Goal: Information Seeking & Learning: Understand process/instructions

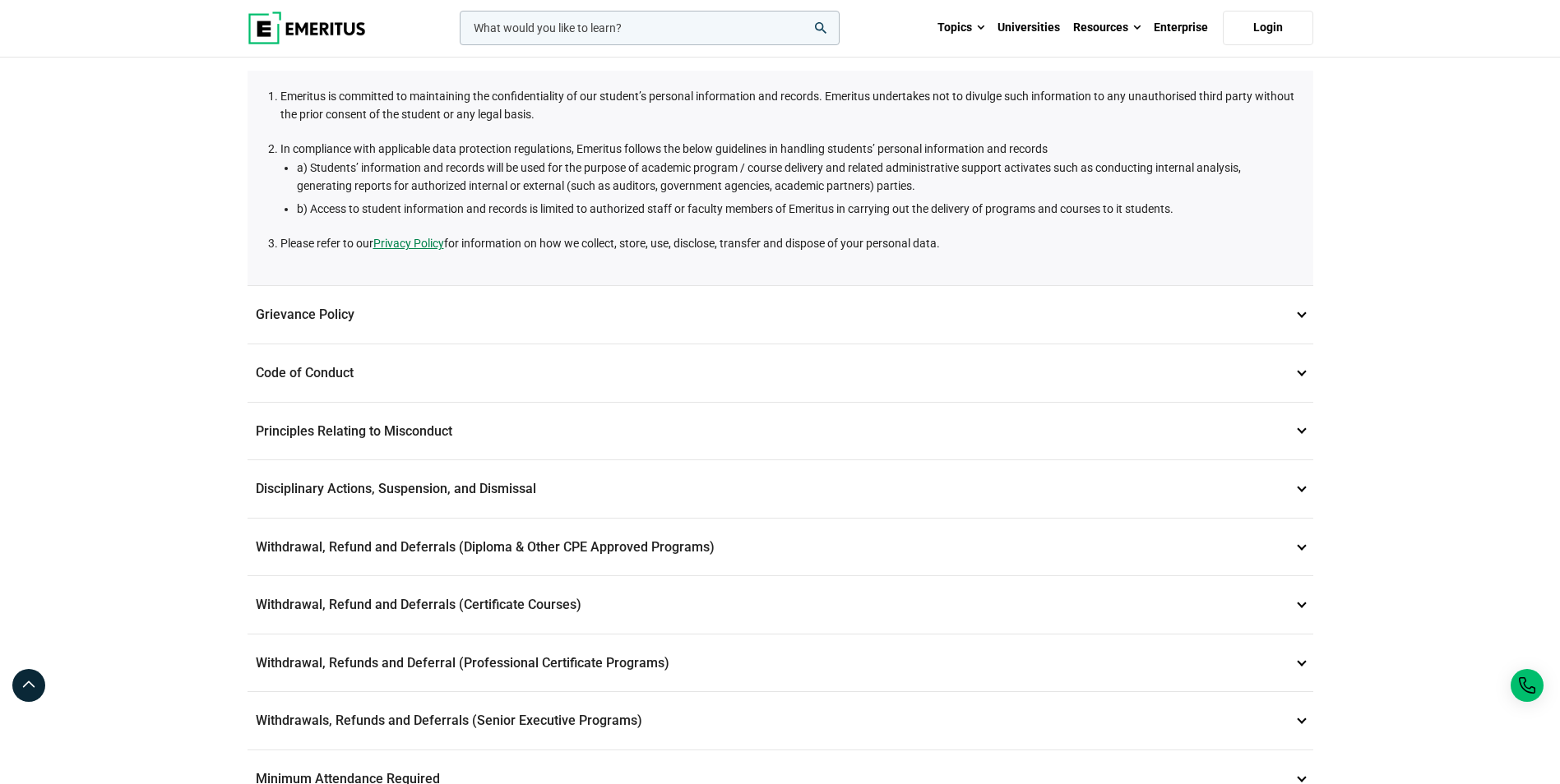
scroll to position [229, 0]
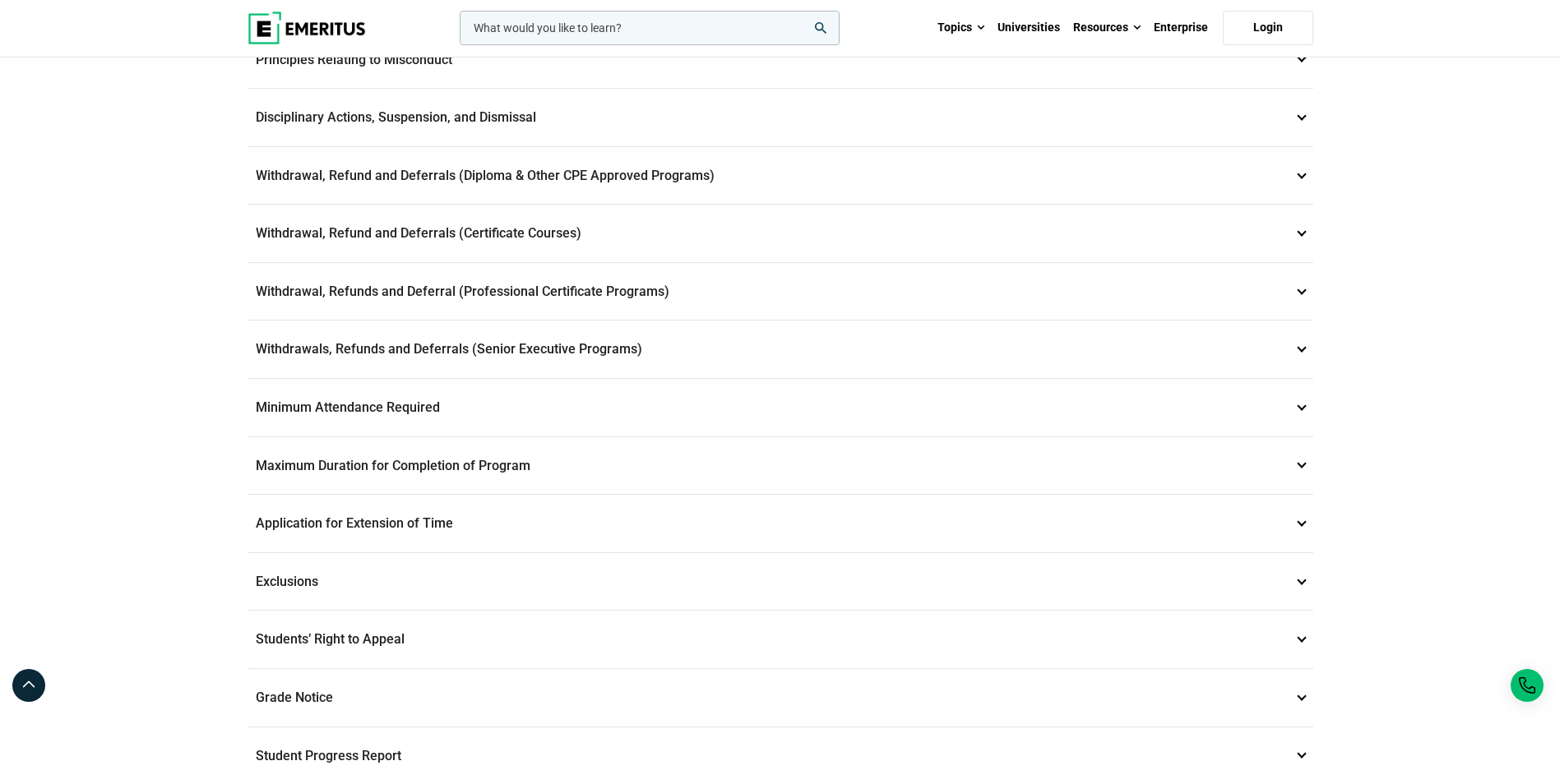
scroll to position [601, 0]
click at [768, 225] on p "Withdrawal, Refund and Deferrals (Certificate Courses) 7" at bounding box center [780, 231] width 1065 height 57
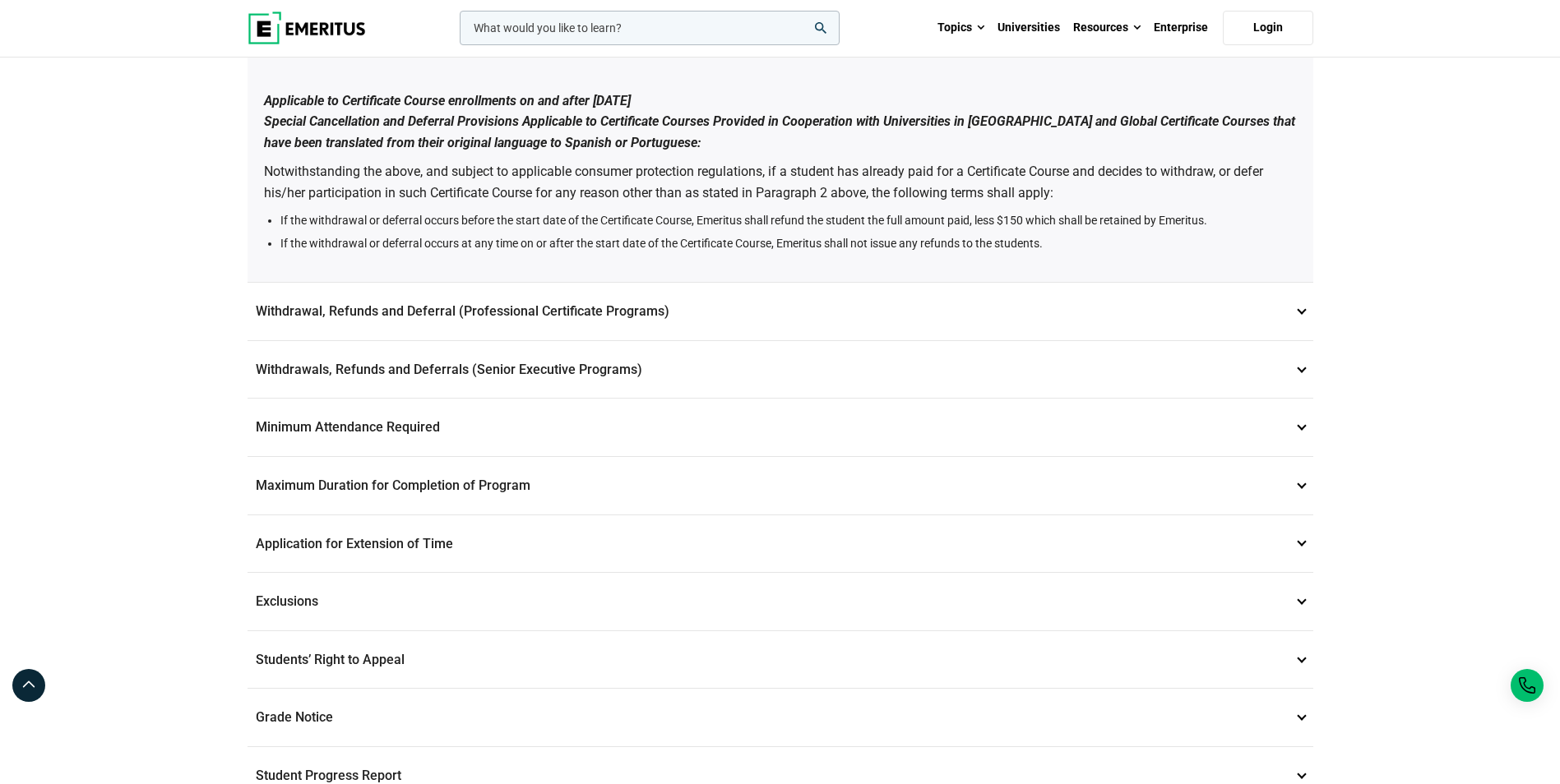
scroll to position [1331, 0]
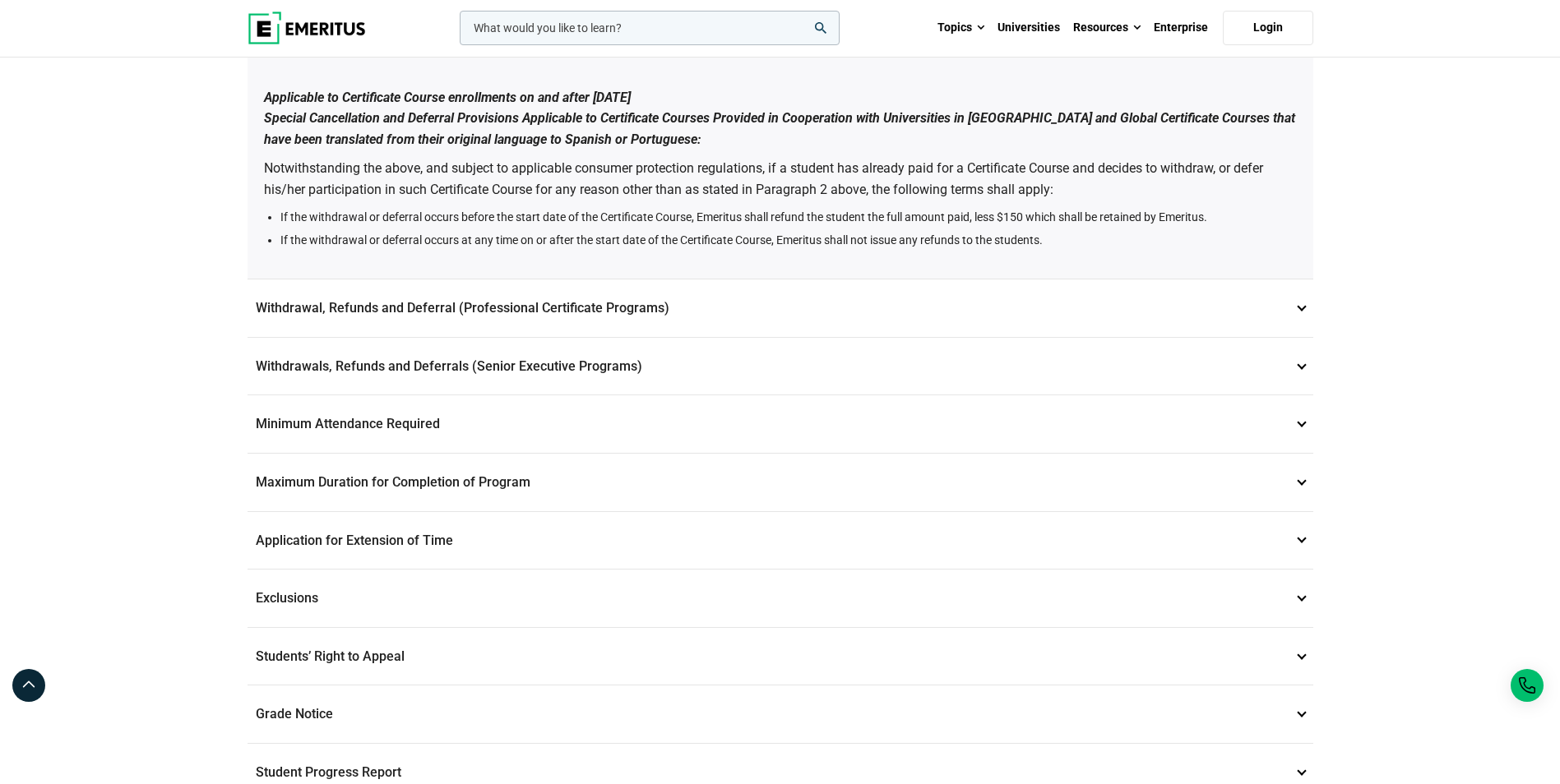
click at [638, 369] on p "Withdrawals, Refunds and Deferrals (Senior Executive Programs) 9" at bounding box center [780, 367] width 1065 height 57
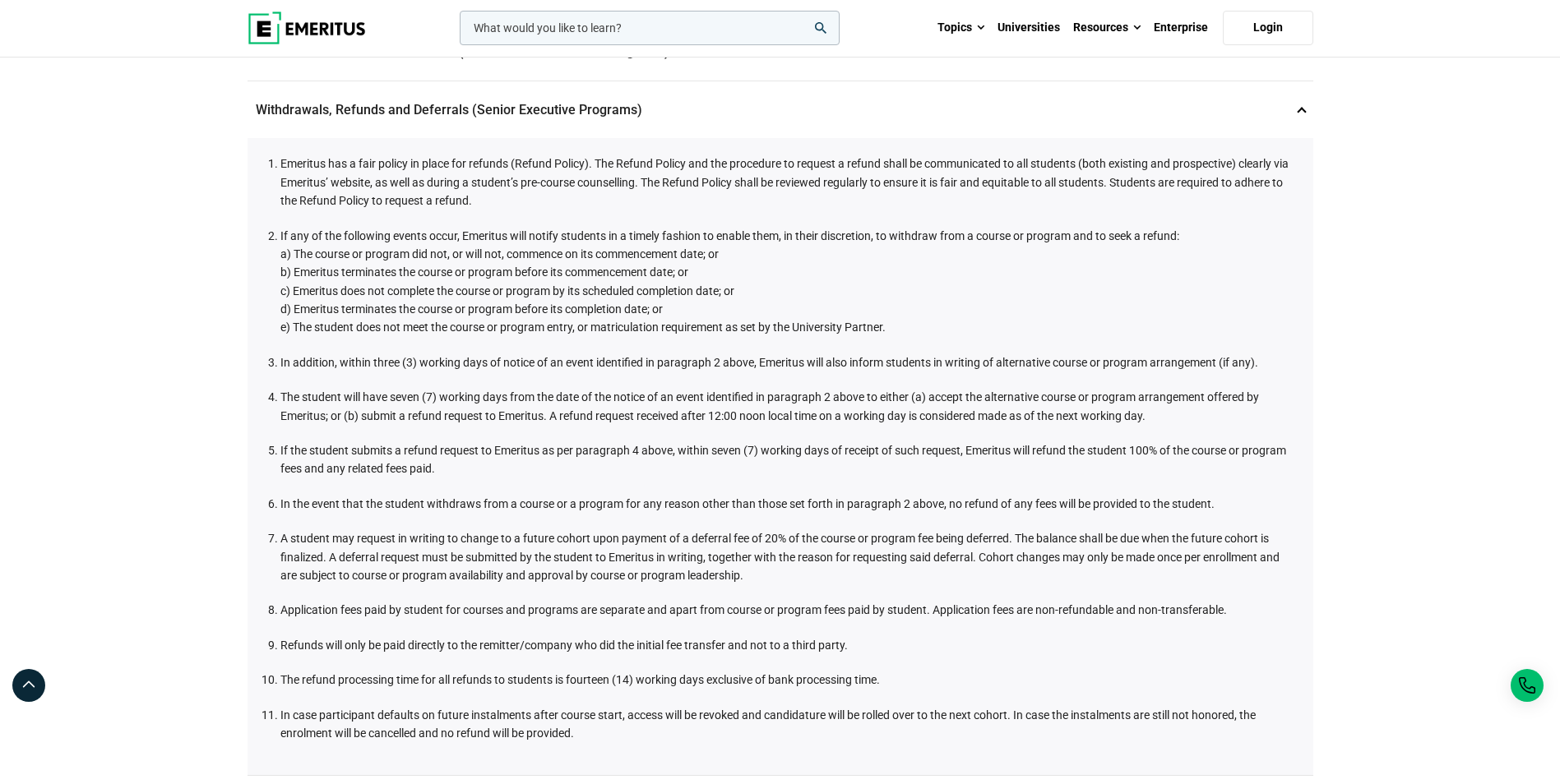
scroll to position [616, 0]
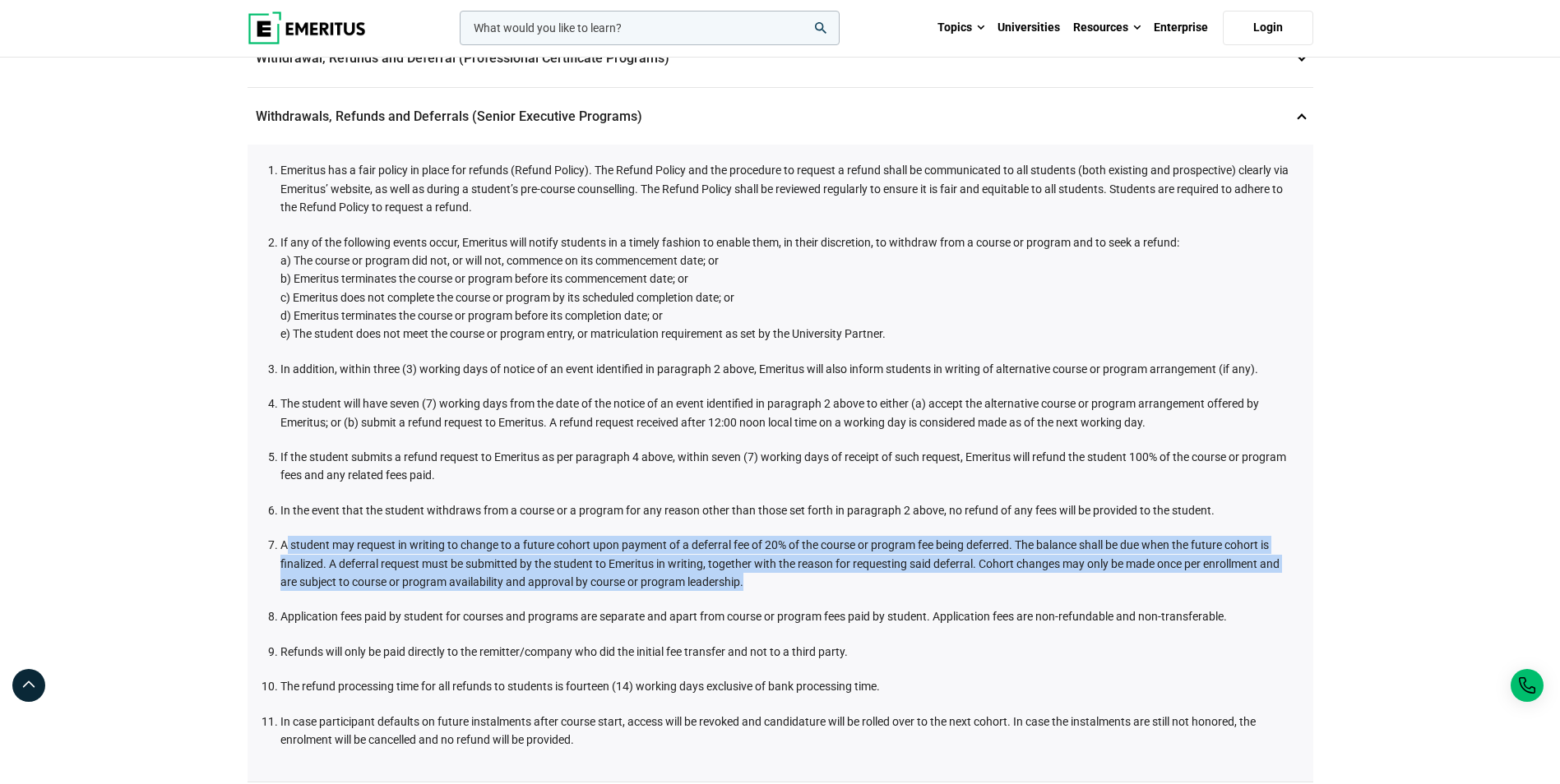
drag, startPoint x: 286, startPoint y: 541, endPoint x: 1069, endPoint y: 575, distance: 783.7
click at [1069, 575] on li "A student may request in writing to change to a future cohort upon payment of a…" at bounding box center [788, 564] width 1016 height 55
drag, startPoint x: 1069, startPoint y: 575, endPoint x: 946, endPoint y: 573, distance: 123.0
click at [946, 573] on li "A student may request in writing to change to a future cohort upon payment of a…" at bounding box center [788, 564] width 1016 height 55
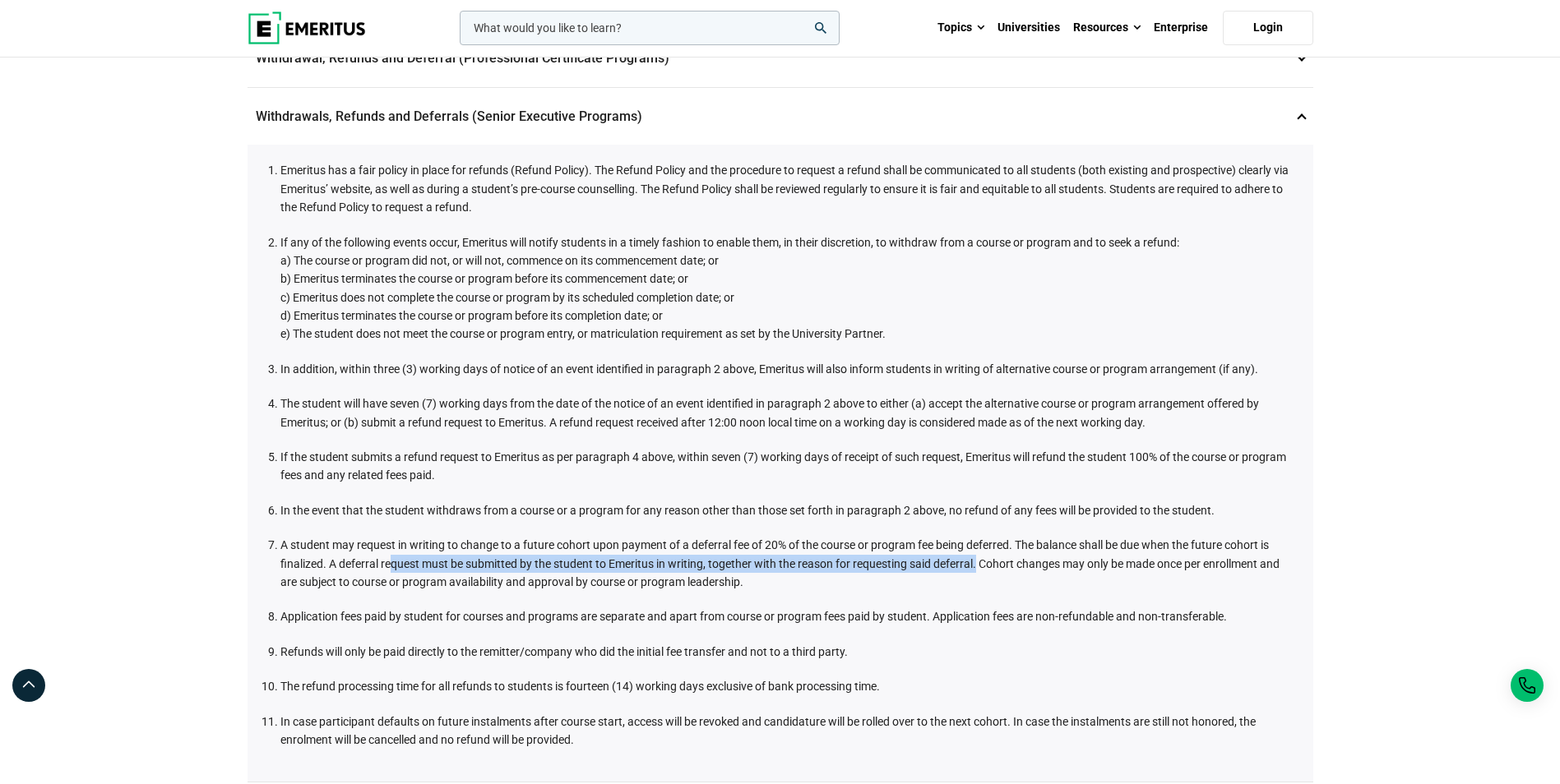
drag, startPoint x: 388, startPoint y: 567, endPoint x: 978, endPoint y: 559, distance: 590.1
click at [978, 559] on li "A student may request in writing to change to a future cohort upon payment of a…" at bounding box center [788, 564] width 1016 height 55
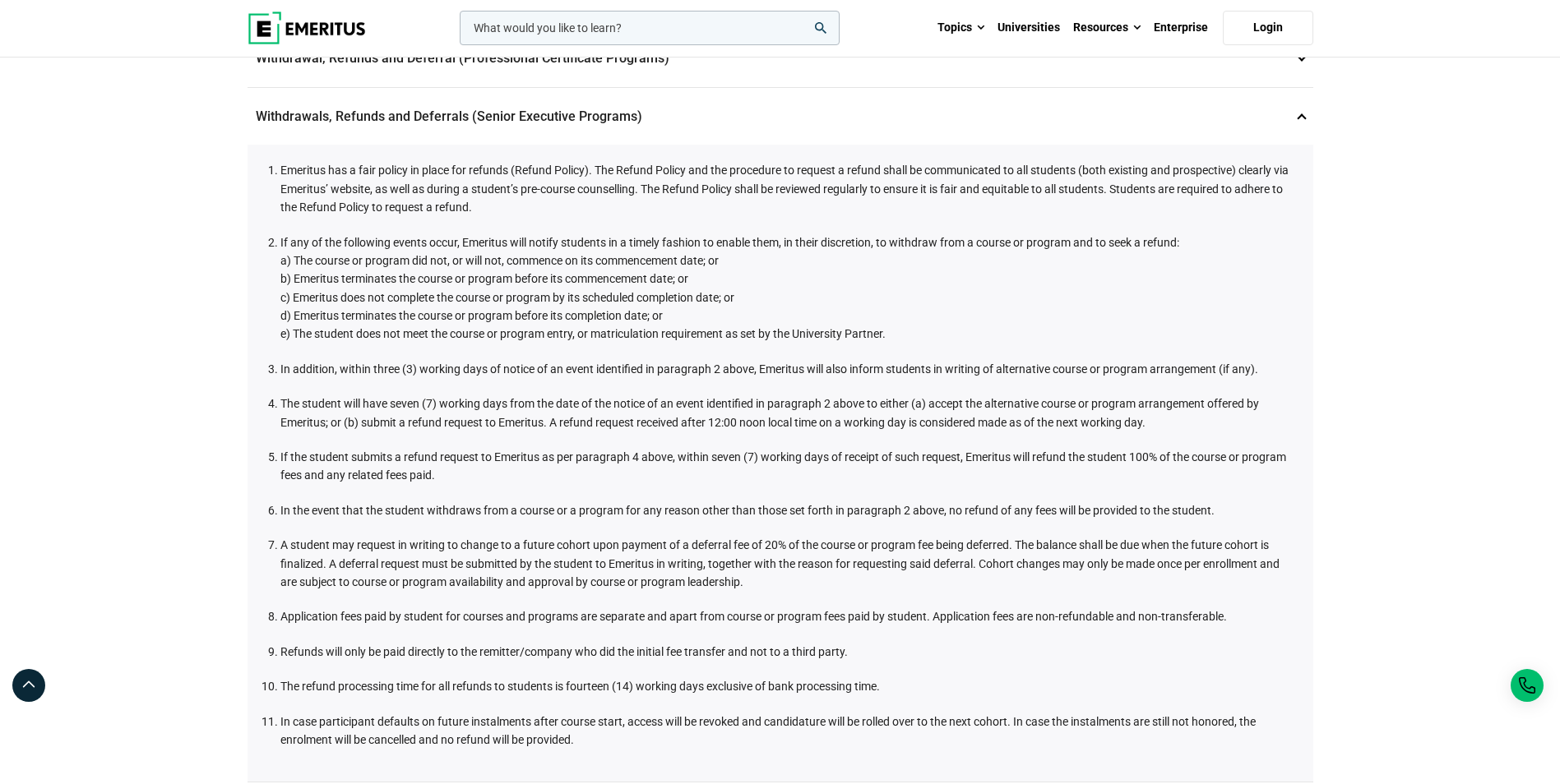
drag, startPoint x: 978, startPoint y: 559, endPoint x: 1154, endPoint y: 559, distance: 176.0
click at [1154, 559] on li "A student may request in writing to change to a future cohort upon payment of a…" at bounding box center [788, 564] width 1016 height 55
drag, startPoint x: 405, startPoint y: 575, endPoint x: 780, endPoint y: 573, distance: 375.0
click at [780, 573] on li "A student may request in writing to change to a future cohort upon payment of a…" at bounding box center [788, 564] width 1016 height 55
drag, startPoint x: 780, startPoint y: 573, endPoint x: 771, endPoint y: 589, distance: 18.4
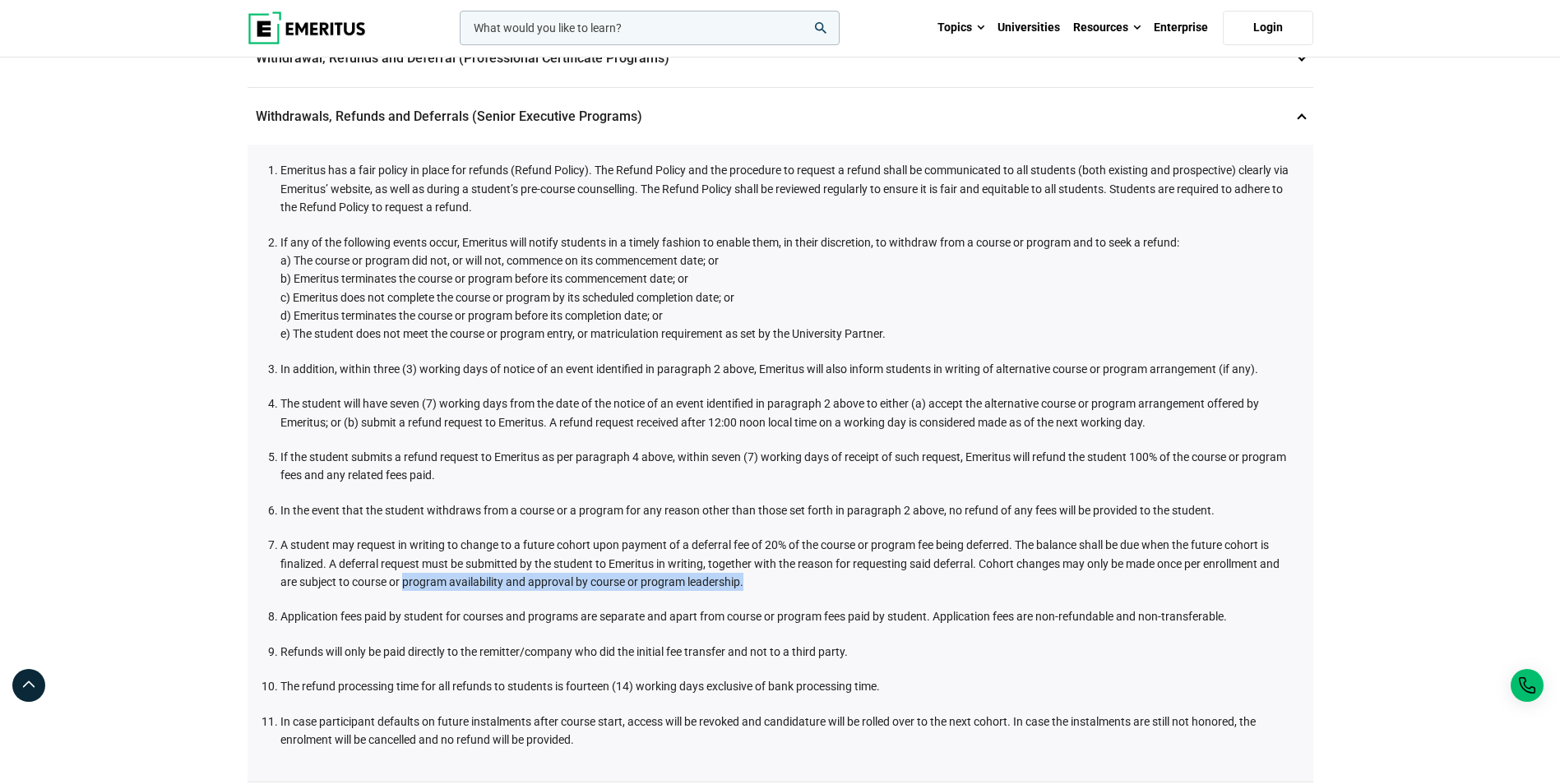
click at [771, 589] on li "A student may request in writing to change to a future cohort upon payment of a…" at bounding box center [788, 564] width 1016 height 55
click at [767, 579] on li "A student may request in writing to change to a future cohort upon payment of a…" at bounding box center [788, 564] width 1016 height 55
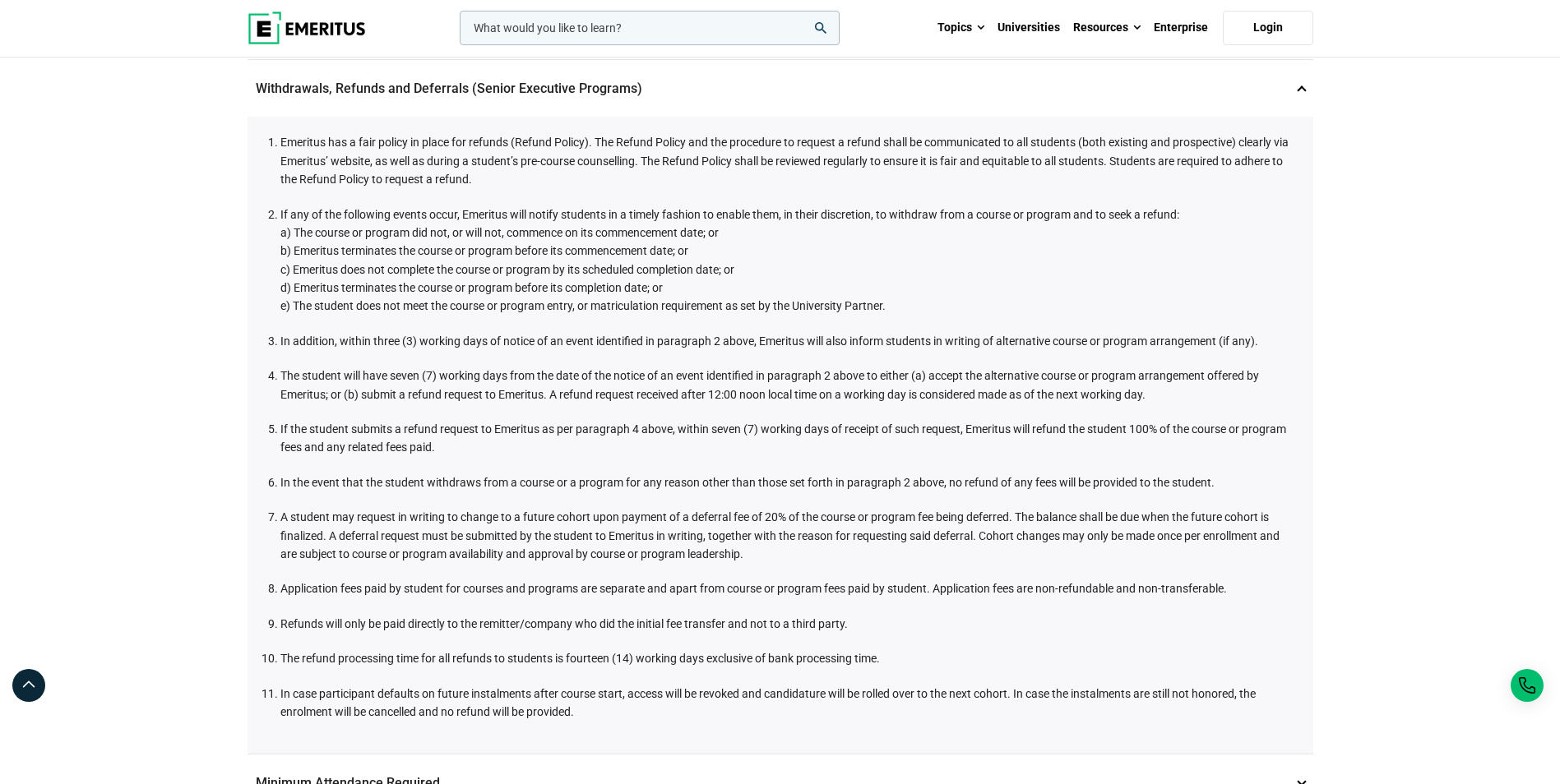
scroll to position [651, 0]
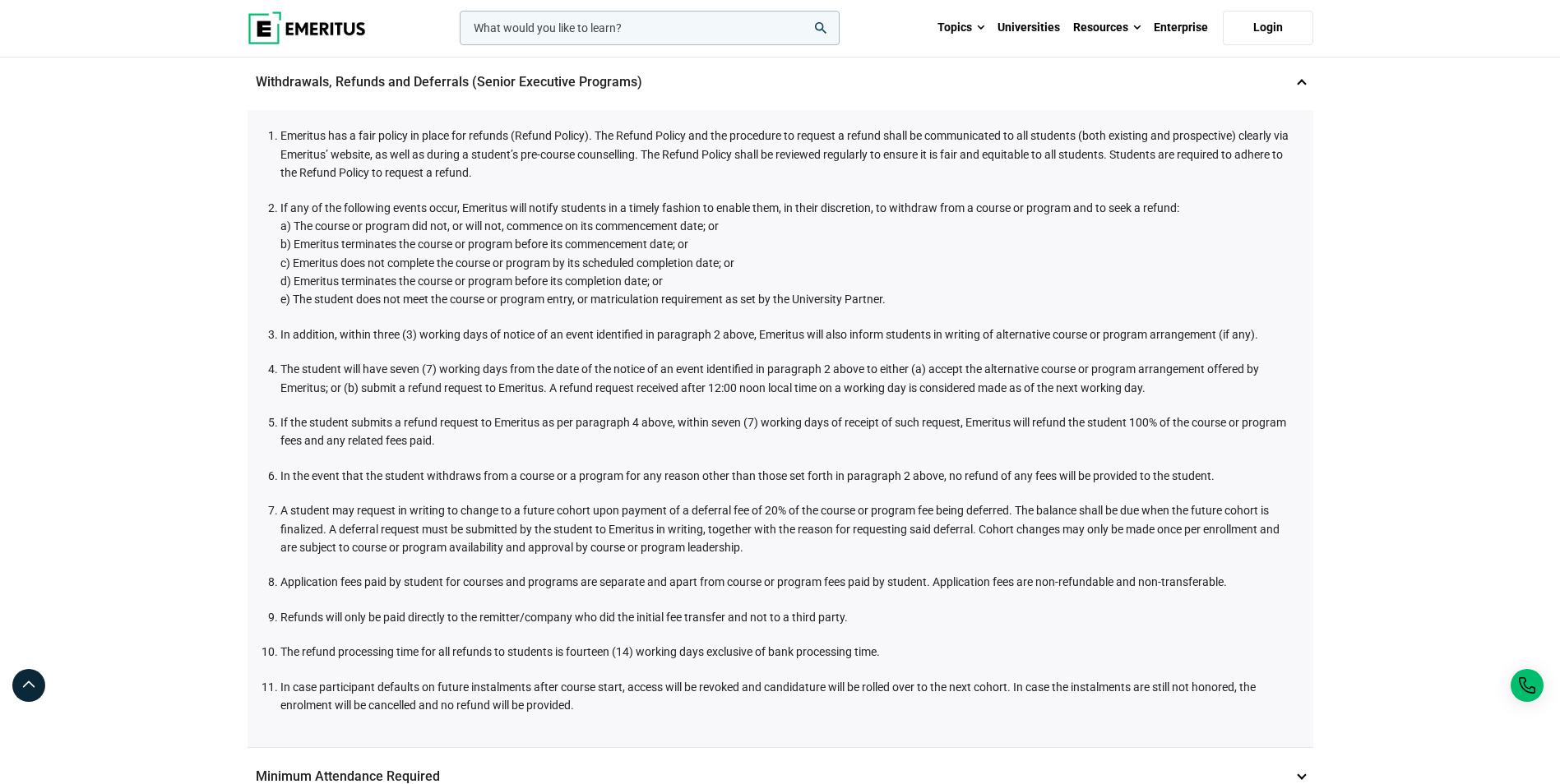
click at [760, 544] on li "A student may request in writing to change to a future cohort upon payment of a…" at bounding box center [788, 529] width 1016 height 55
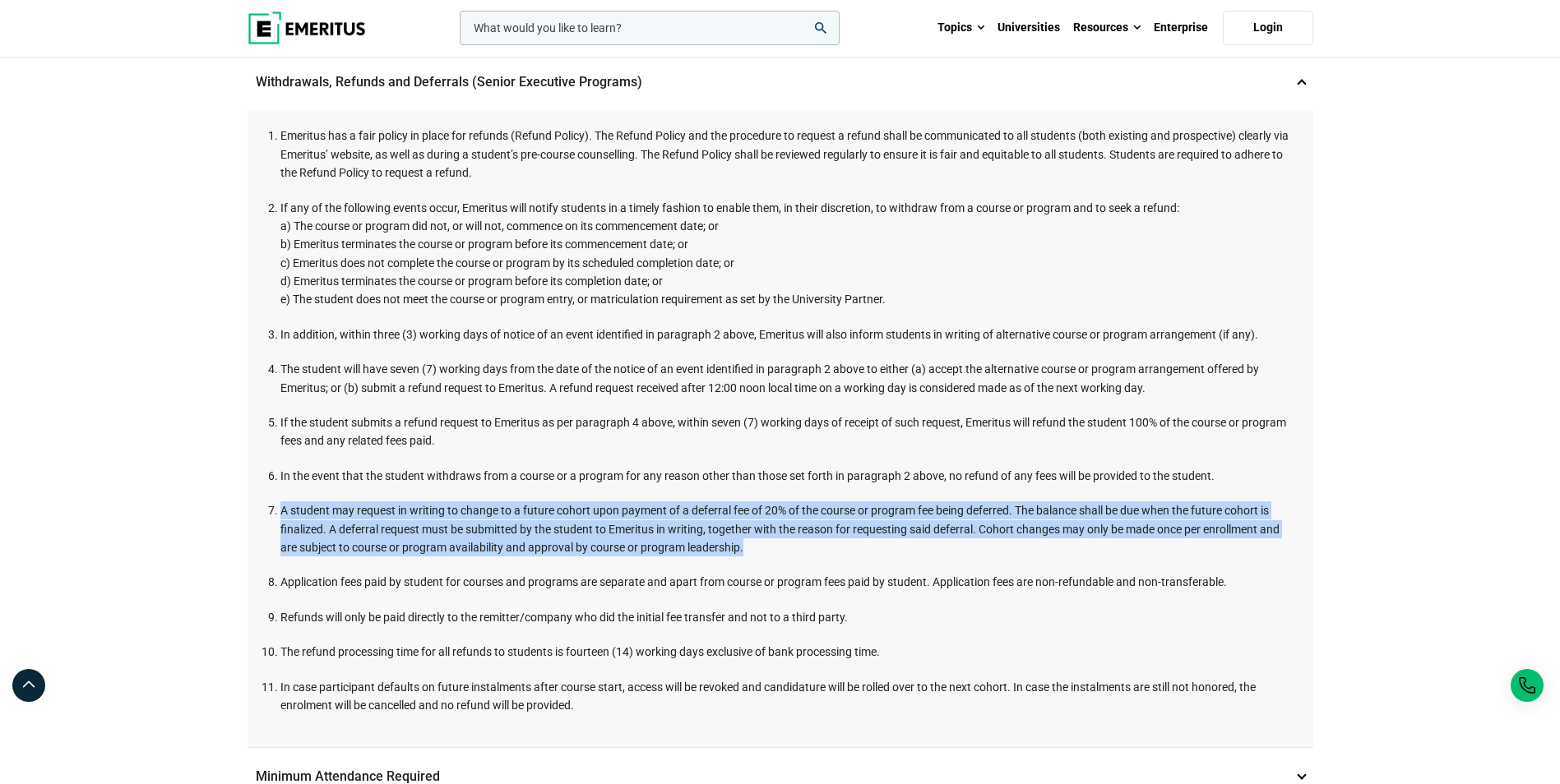
drag, startPoint x: 754, startPoint y: 542, endPoint x: 276, endPoint y: 508, distance: 479.2
click at [280, 508] on li "A student may request in writing to change to a future cohort upon payment of a…" at bounding box center [788, 529] width 1016 height 55
click at [769, 549] on li "A student may request in writing to change to a future cohort upon payment of a…" at bounding box center [788, 529] width 1016 height 55
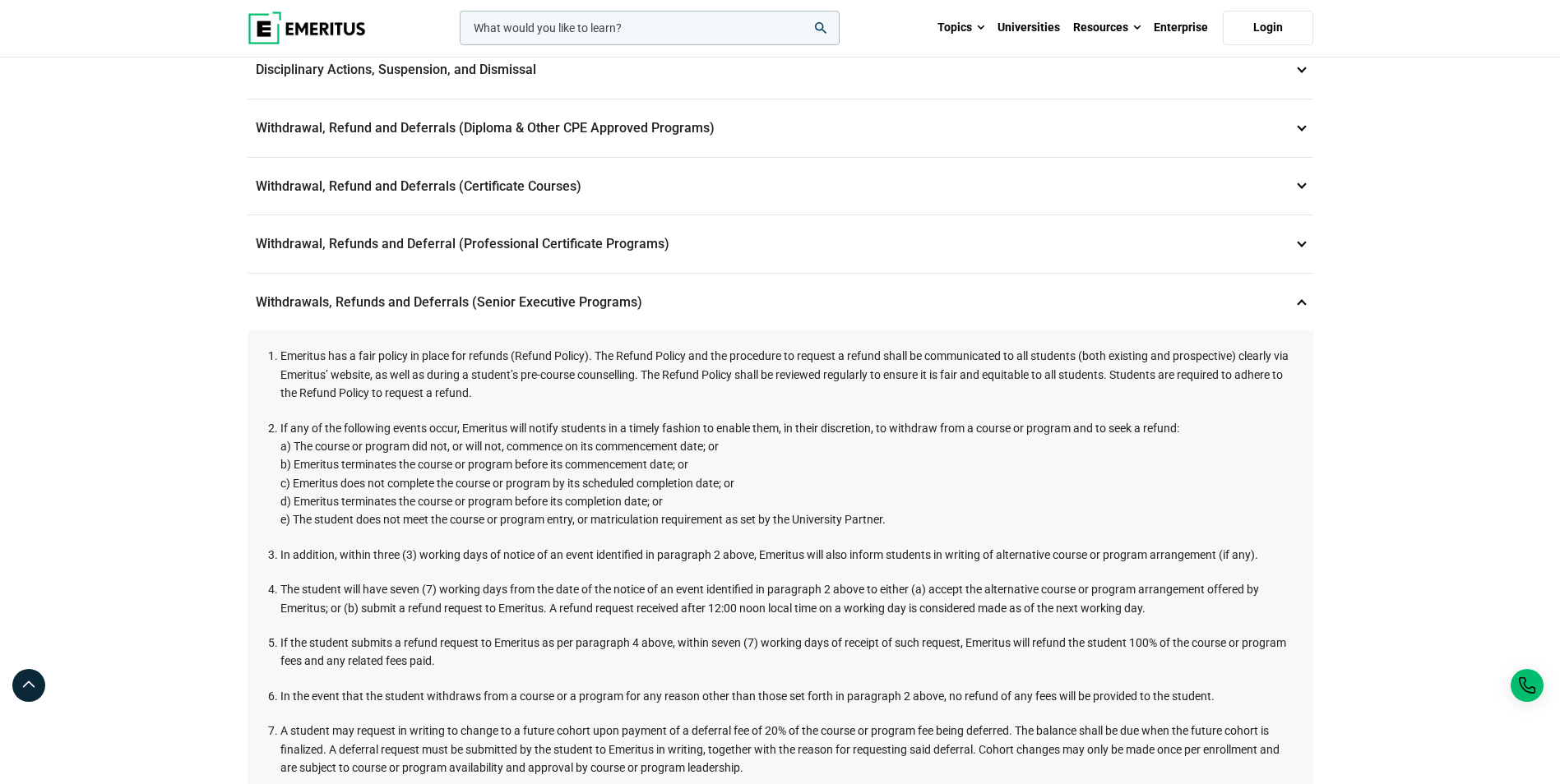
scroll to position [439, 0]
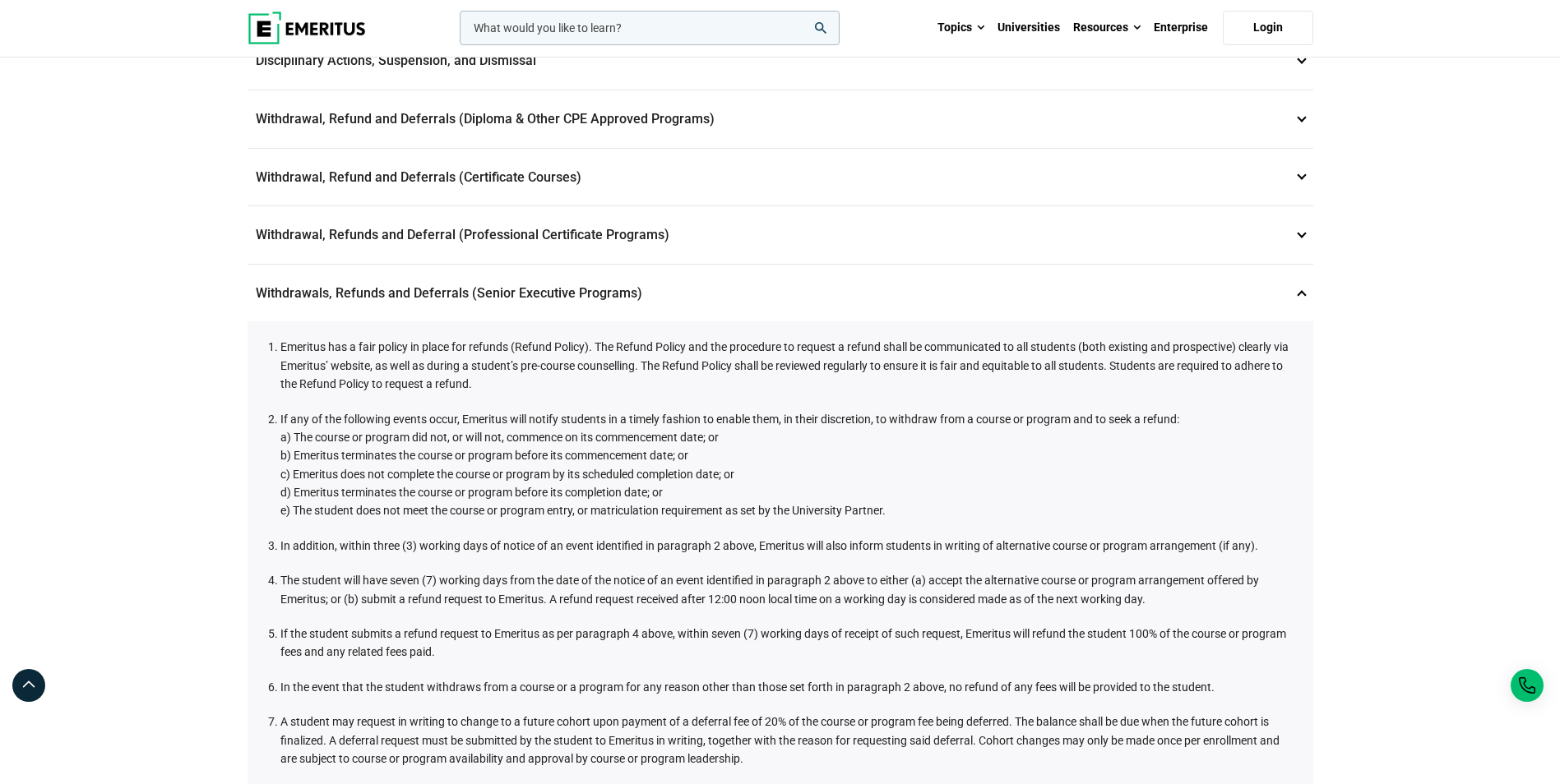
click at [487, 177] on p "Withdrawal, Refund and Deferrals (Certificate Courses) 7" at bounding box center [780, 178] width 1065 height 57
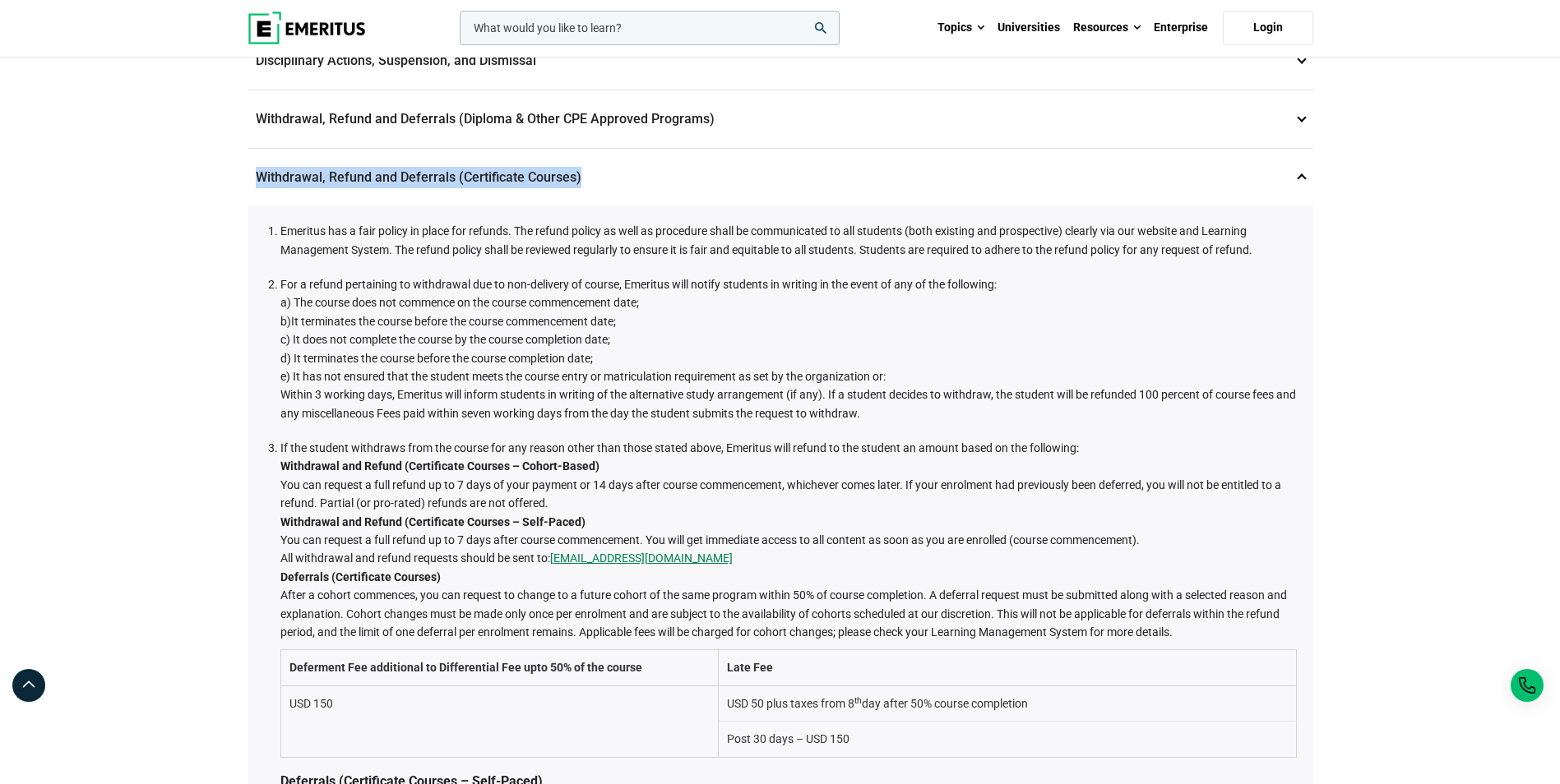
drag, startPoint x: 590, startPoint y: 180, endPoint x: 251, endPoint y: 185, distance: 339.0
click at [251, 185] on p "Withdrawal, Refund and Deferrals (Certificate Courses) 7" at bounding box center [780, 178] width 1065 height 57
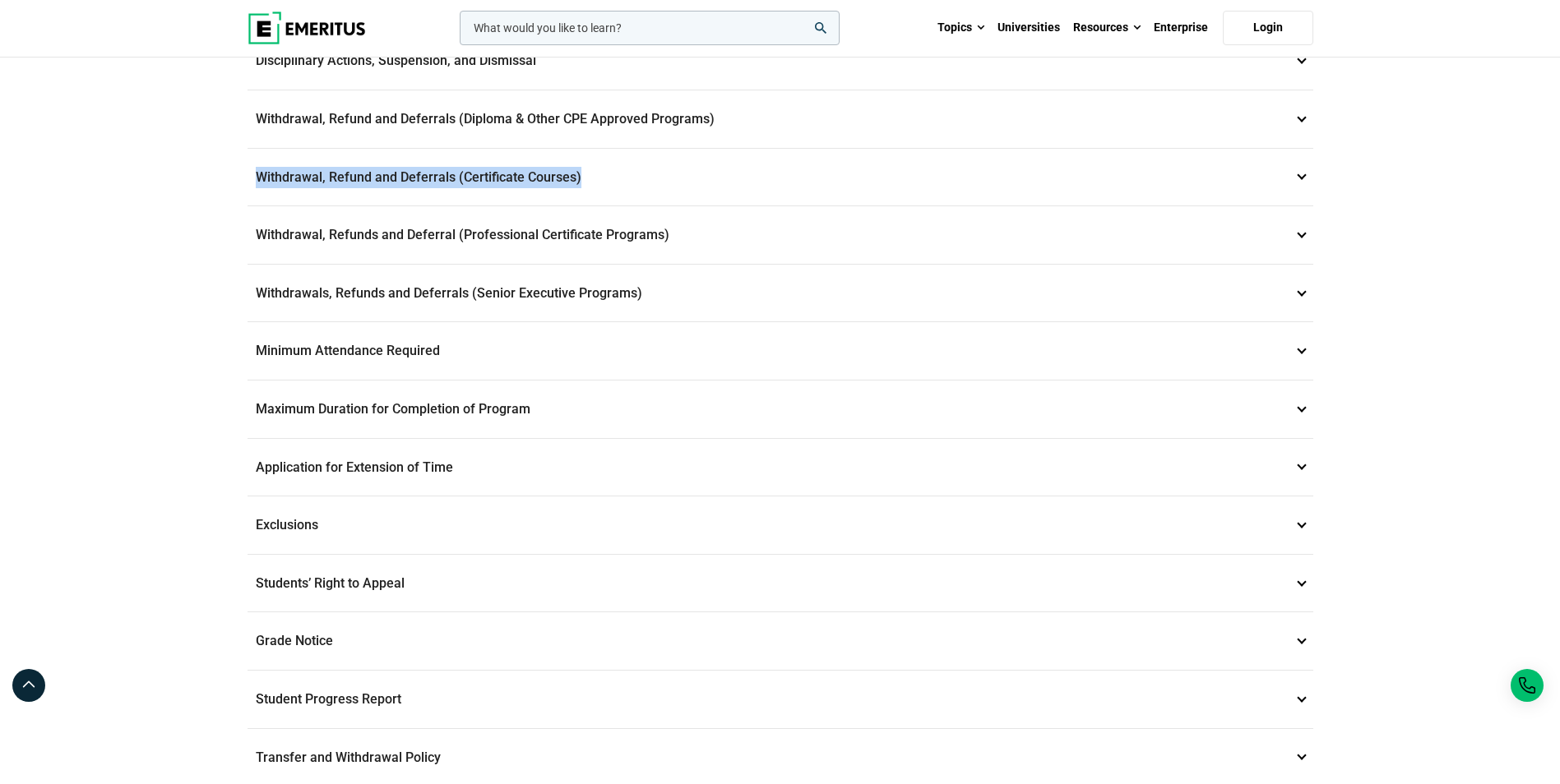
copy p "Withdrawal, Refund and Deferrals (Certificate Courses)"
click at [1522, 168] on div "Student and Academic Policies Data Privacy 1 Emeritus is committed to maintaini…" at bounding box center [780, 243] width 1560 height 1250
click at [846, 188] on p "Withdrawal, Refund and Deferrals (Certificate Courses) 7" at bounding box center [780, 178] width 1065 height 57
